Goal: Transaction & Acquisition: Purchase product/service

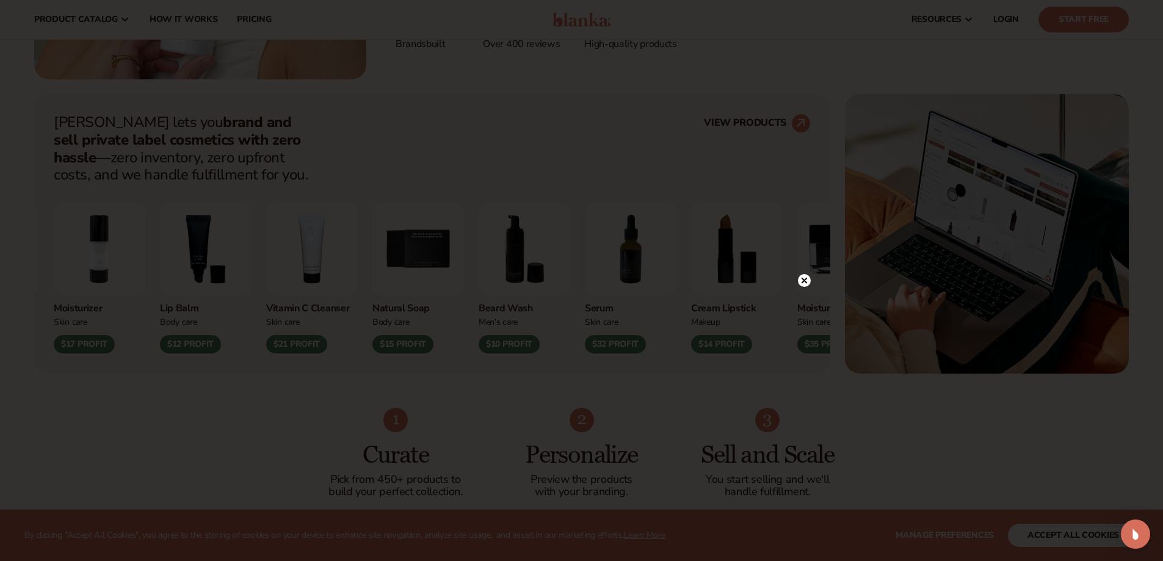
scroll to position [366, 0]
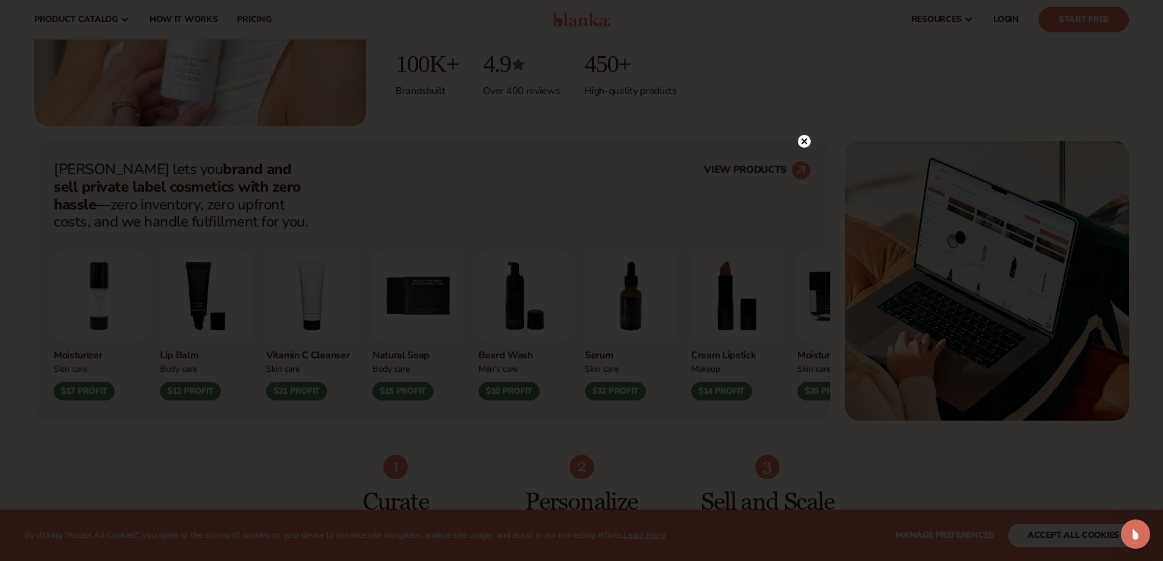
click at [805, 115] on div at bounding box center [581, 280] width 1163 height 561
click at [810, 138] on icon at bounding box center [804, 141] width 13 height 13
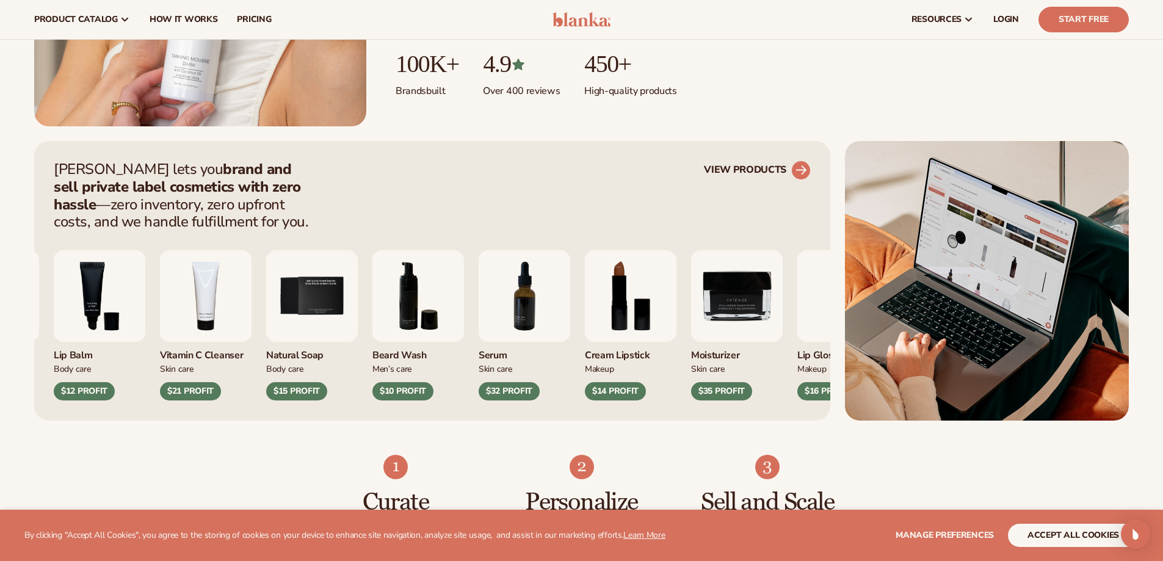
click at [780, 169] on link "VIEW PRODUCTS" at bounding box center [757, 171] width 107 height 20
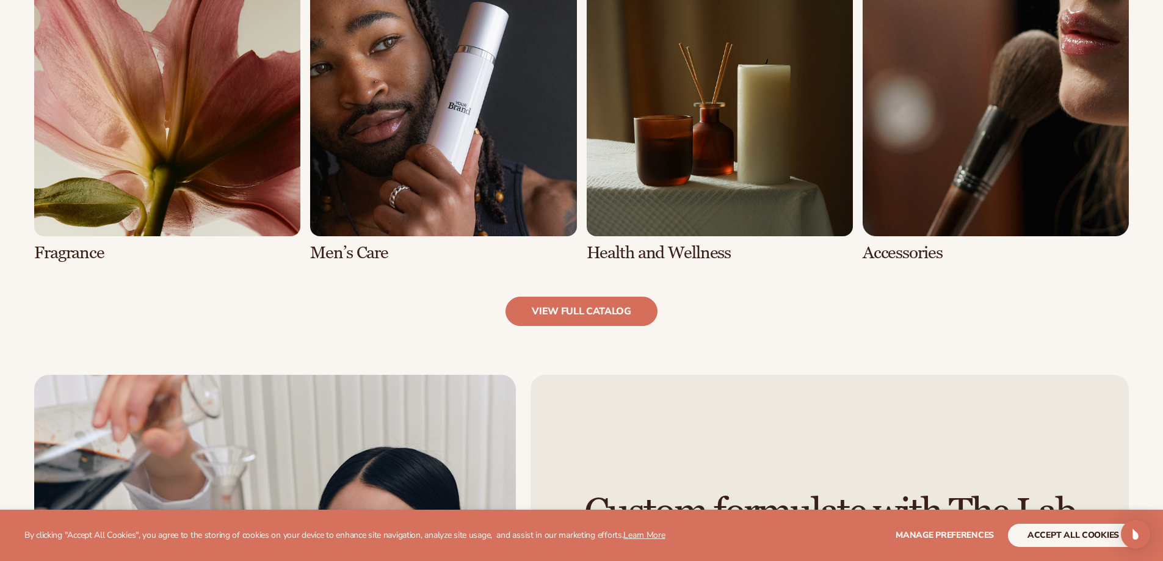
scroll to position [1282, 0]
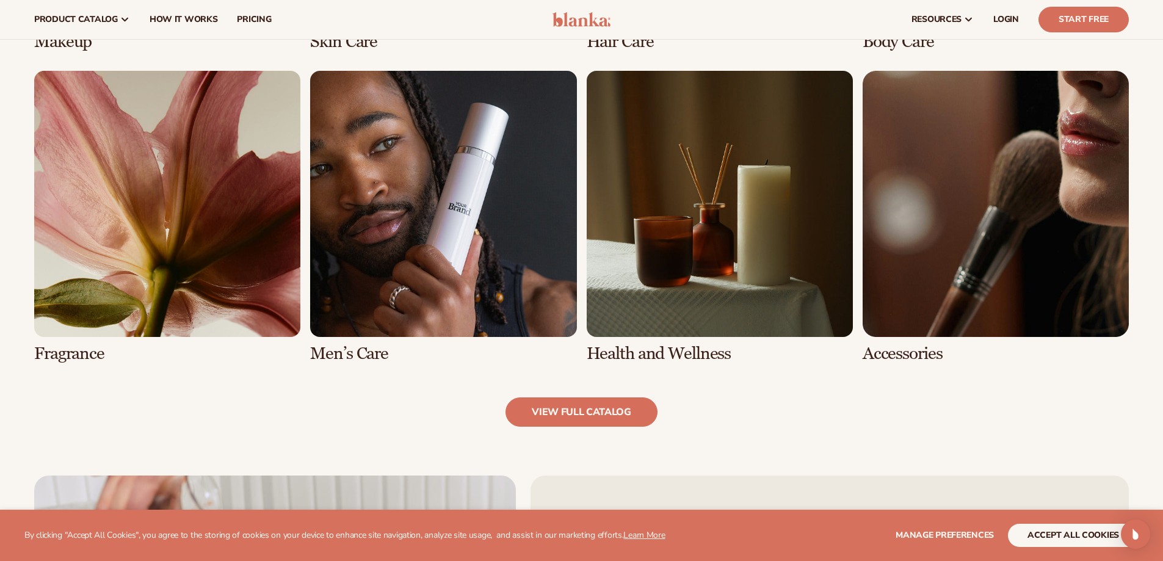
click at [221, 258] on link "5 / 8" at bounding box center [167, 217] width 266 height 292
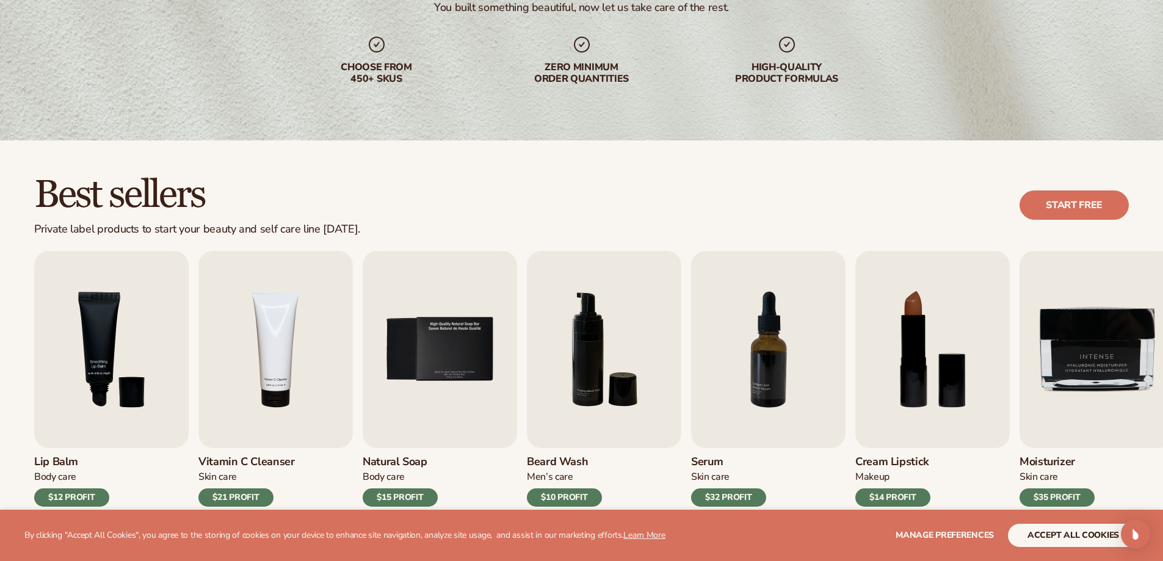
scroll to position [305, 0]
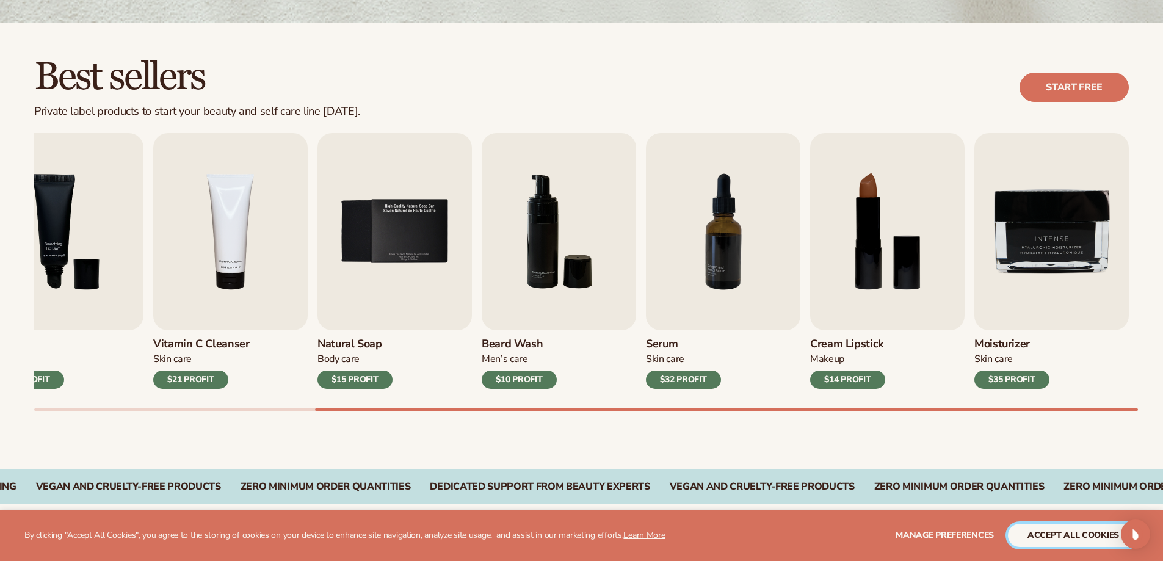
click at [1081, 534] on button "accept all cookies" at bounding box center [1073, 535] width 131 height 23
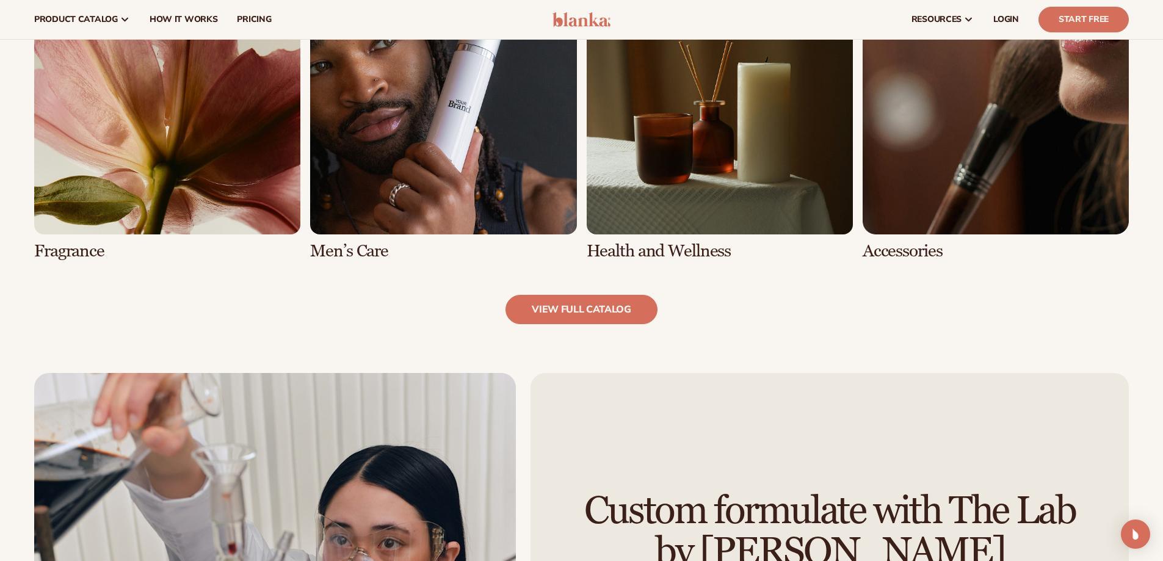
scroll to position [1173, 0]
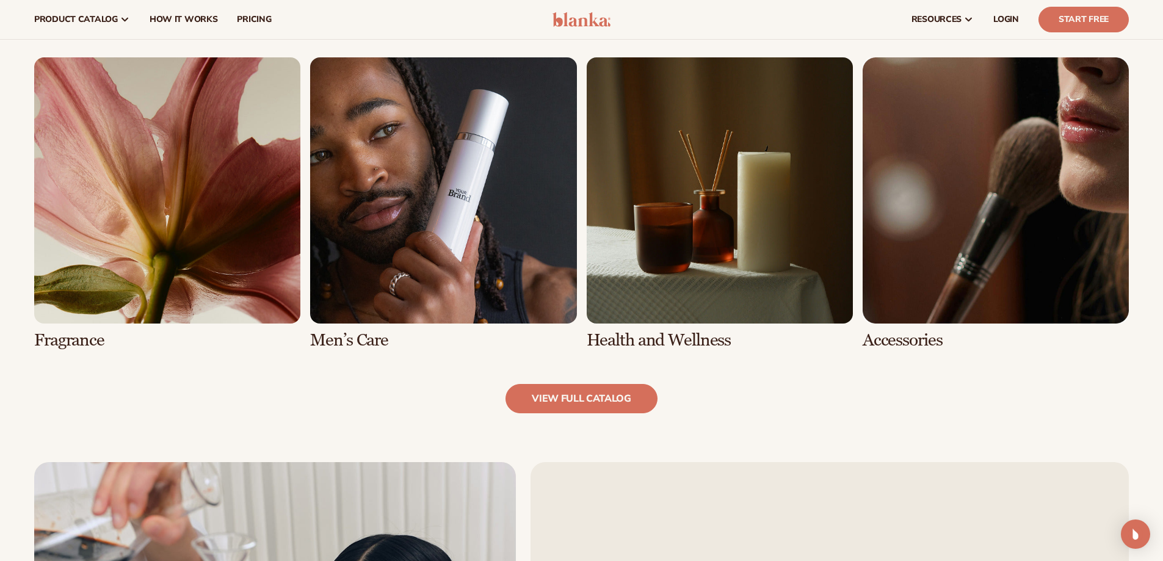
click at [143, 220] on link "5 / 8" at bounding box center [167, 203] width 266 height 292
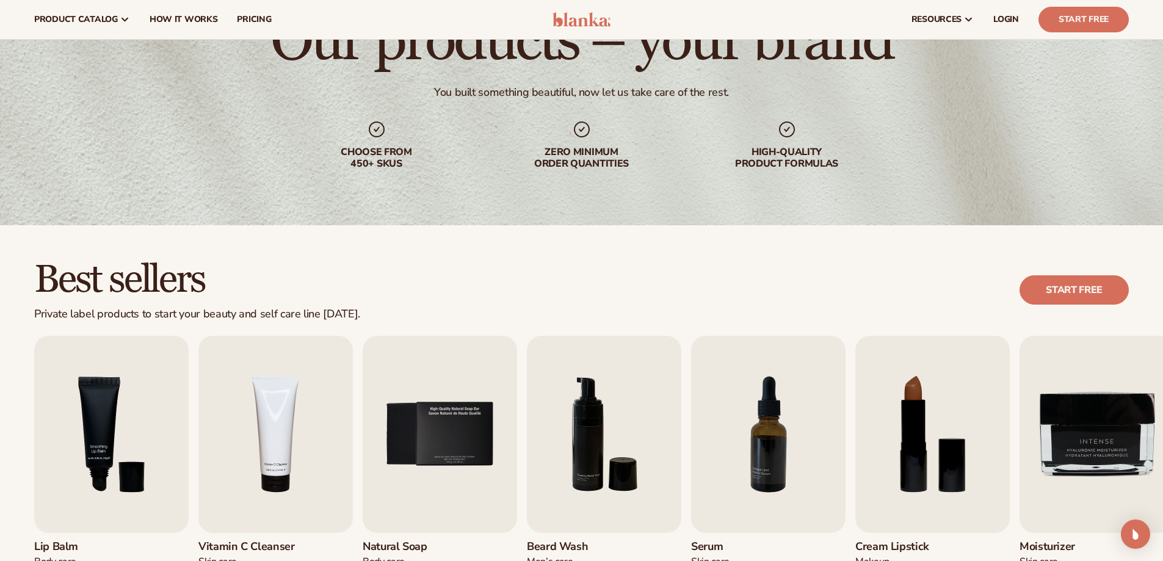
scroll to position [0, 0]
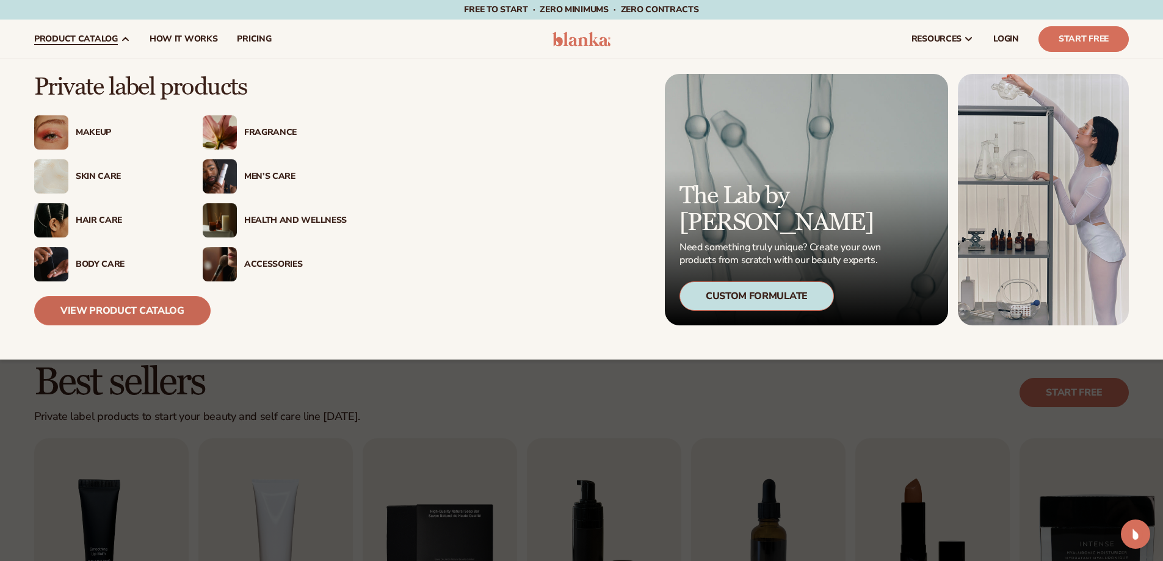
click at [145, 319] on link "View Product Catalog" at bounding box center [122, 310] width 176 height 29
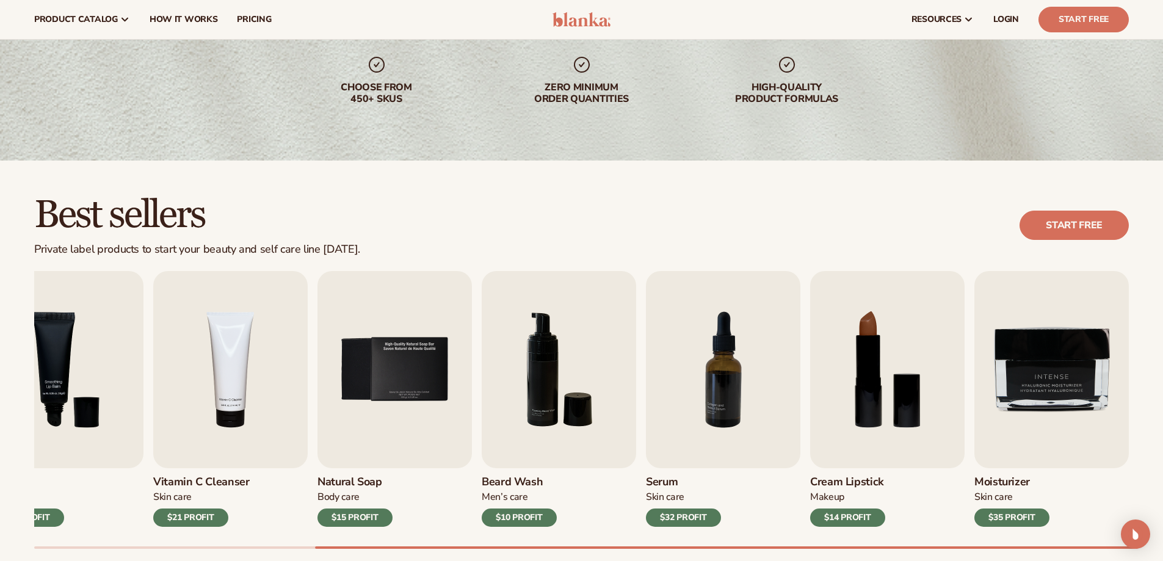
scroll to position [158, 0]
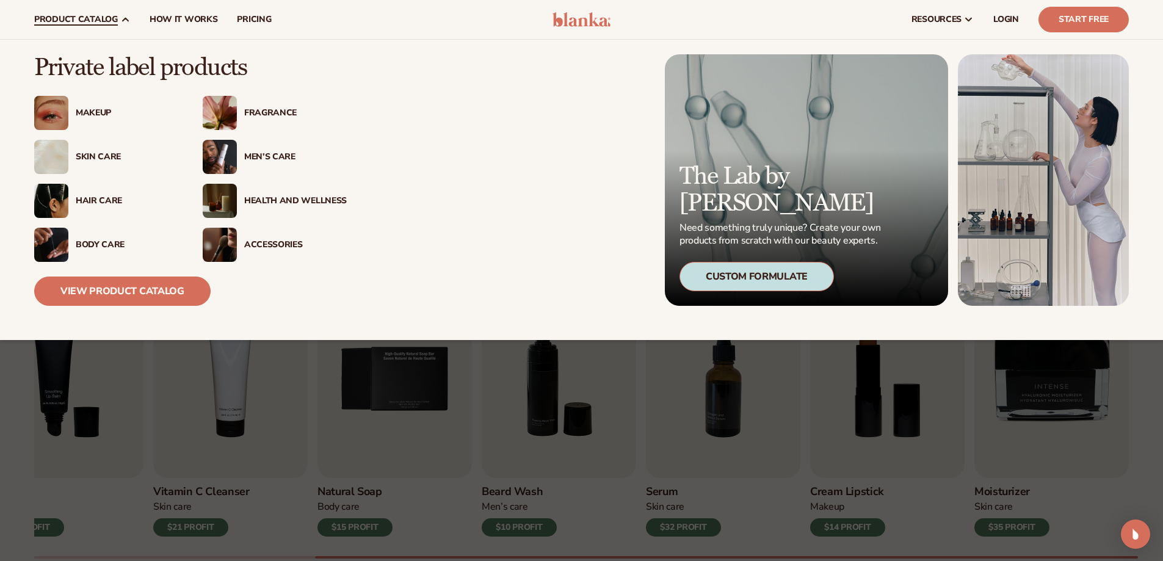
click at [282, 109] on div "Fragrance" at bounding box center [295, 113] width 103 height 10
